Goal: Task Accomplishment & Management: Use online tool/utility

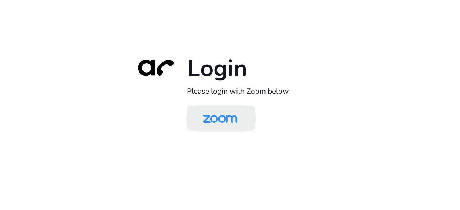
click at [218, 126] on img at bounding box center [220, 118] width 50 height 23
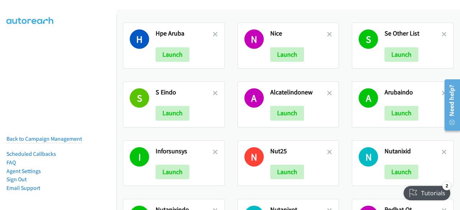
scroll to position [129, 0]
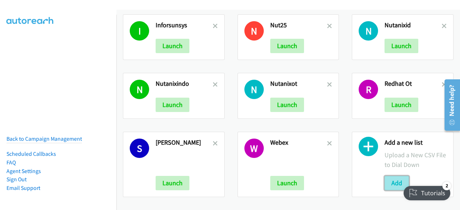
click at [385, 176] on button "Add" at bounding box center [396, 183] width 24 height 14
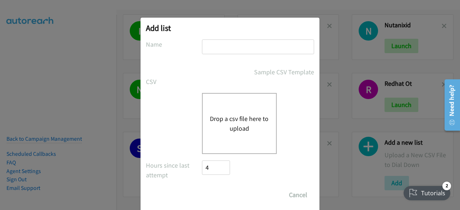
click at [243, 50] on input "text" at bounding box center [258, 46] width 112 height 15
click at [225, 48] on input "text" at bounding box center [258, 46] width 112 height 15
type input "SEfull"
click at [230, 94] on div "Drop a csv file here to upload" at bounding box center [239, 123] width 75 height 61
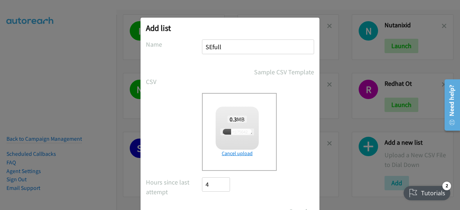
scroll to position [32, 0]
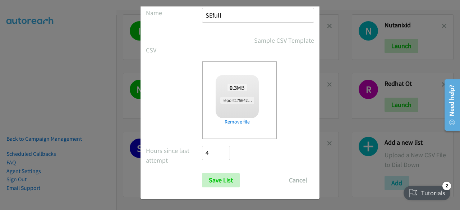
checkbox input "true"
click at [211, 185] on input "Save List" at bounding box center [221, 180] width 38 height 14
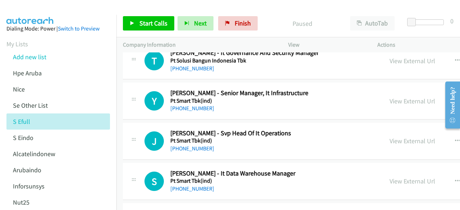
scroll to position [7571, 0]
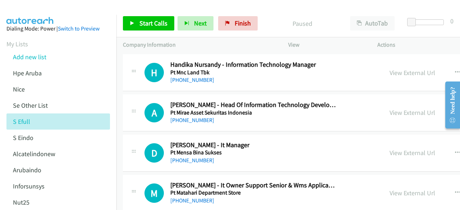
drag, startPoint x: 457, startPoint y: 62, endPoint x: 18, endPoint y: 3, distance: 443.1
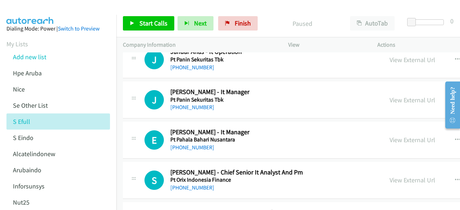
scroll to position [7141, 0]
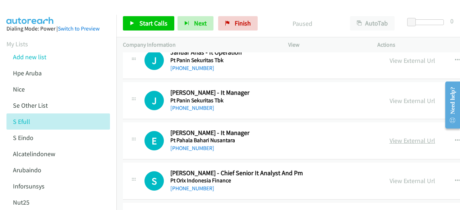
click at [393, 136] on link "View External Url" at bounding box center [412, 140] width 46 height 8
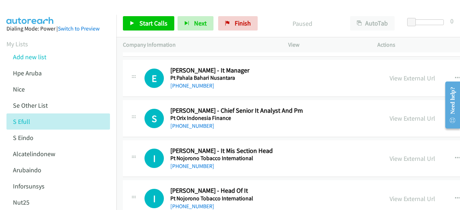
scroll to position [7230, 0]
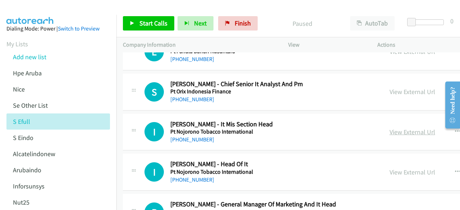
click at [390, 128] on link "View External Url" at bounding box center [412, 132] width 46 height 8
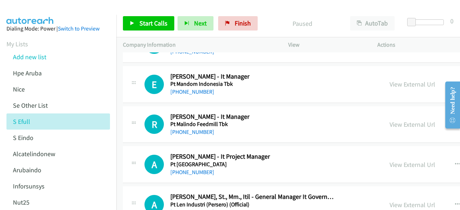
scroll to position [7881, 0]
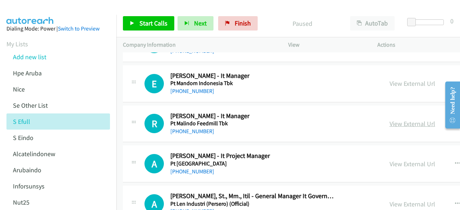
click at [394, 120] on link "View External Url" at bounding box center [412, 124] width 46 height 8
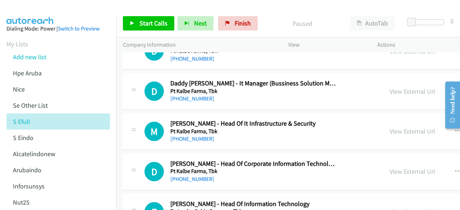
scroll to position [8837, 0]
click at [389, 127] on link "View External Url" at bounding box center [412, 131] width 46 height 8
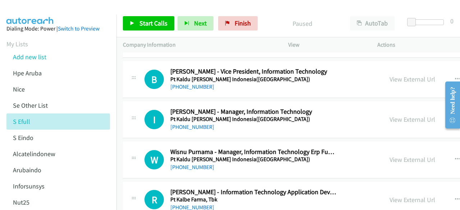
scroll to position [8242, 0]
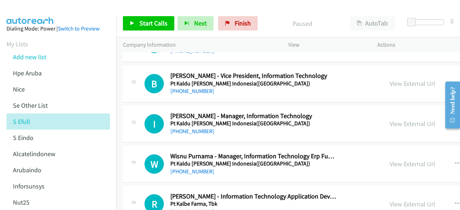
click at [338, 151] on div "W Callback Scheduled [PERSON_NAME] - Manager, Information Technology Erp Functi…" at bounding box center [370, 164] width 494 height 37
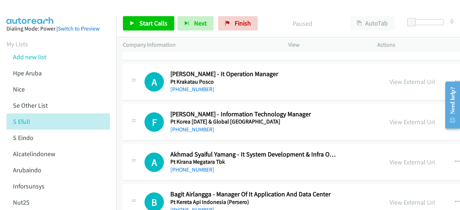
scroll to position [8043, 0]
click at [390, 158] on link "View External Url" at bounding box center [412, 162] width 46 height 8
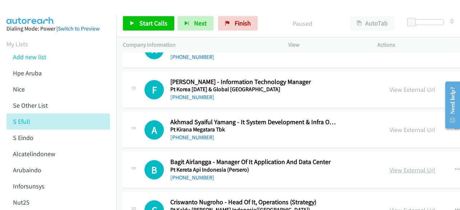
scroll to position [8076, 0]
click at [389, 166] on link "View External Url" at bounding box center [412, 170] width 46 height 8
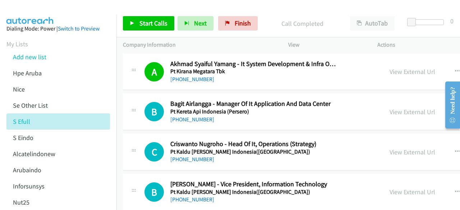
scroll to position [8135, 0]
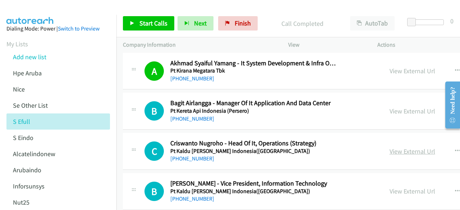
click at [389, 147] on link "View External Url" at bounding box center [412, 151] width 46 height 8
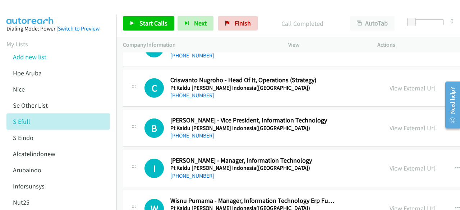
scroll to position [8198, 0]
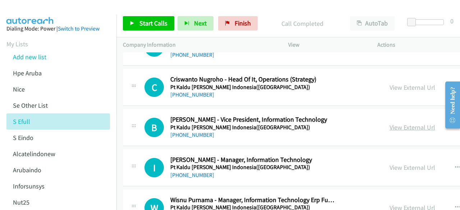
click at [394, 123] on link "View External Url" at bounding box center [412, 127] width 46 height 8
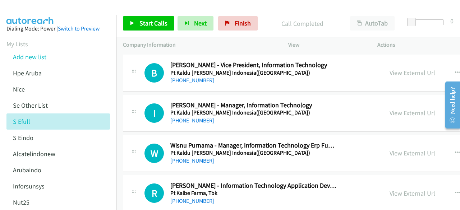
scroll to position [8258, 0]
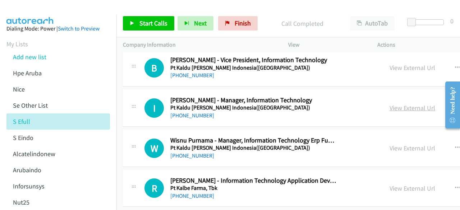
click at [394, 104] on link "View External Url" at bounding box center [412, 108] width 46 height 8
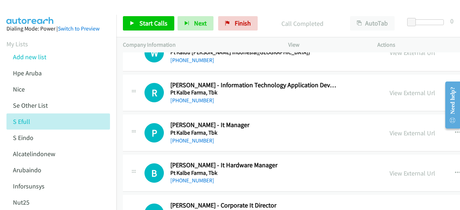
scroll to position [8354, 0]
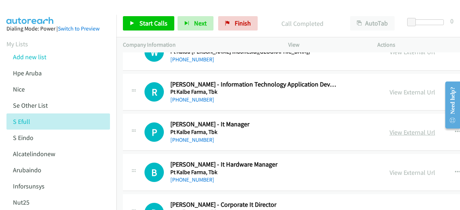
click at [389, 128] on link "View External Url" at bounding box center [412, 132] width 46 height 8
